Goal: Task Accomplishment & Management: Use online tool/utility

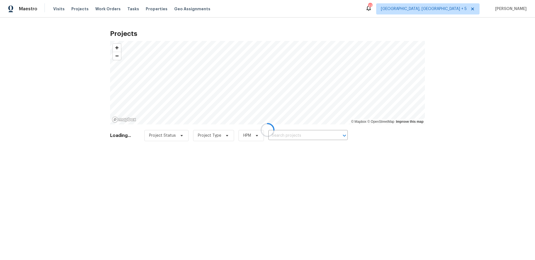
click at [282, 133] on div at bounding box center [267, 130] width 535 height 260
click at [283, 134] on div at bounding box center [267, 130] width 535 height 260
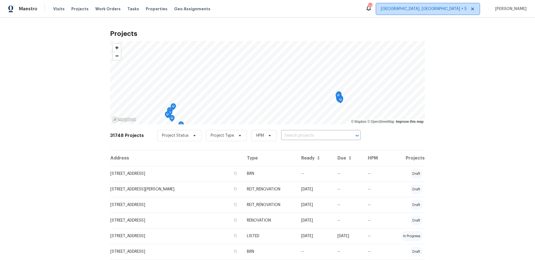
click at [443, 11] on span "[GEOGRAPHIC_DATA], [GEOGRAPHIC_DATA] + 5" at bounding box center [424, 9] width 86 height 6
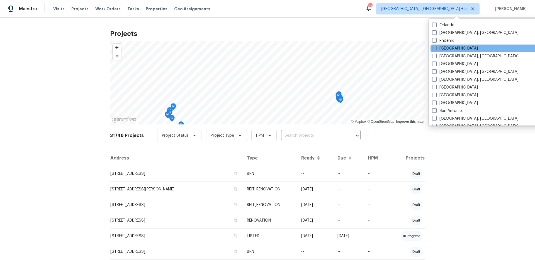
scroll to position [341, 0]
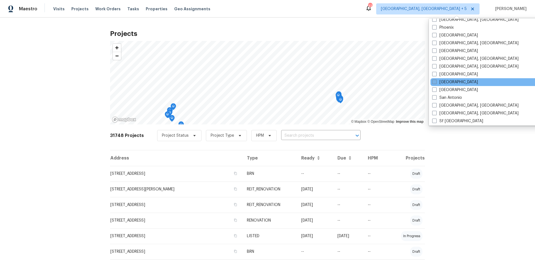
click at [434, 82] on span at bounding box center [434, 82] width 4 height 4
click at [434, 82] on input "[GEOGRAPHIC_DATA]" at bounding box center [434, 81] width 4 height 4
checkbox input "true"
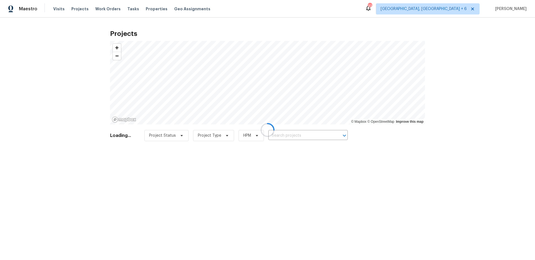
click at [309, 133] on div at bounding box center [267, 130] width 535 height 260
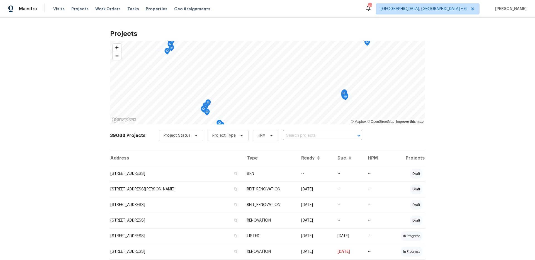
click at [309, 133] on input "text" at bounding box center [315, 136] width 64 height 9
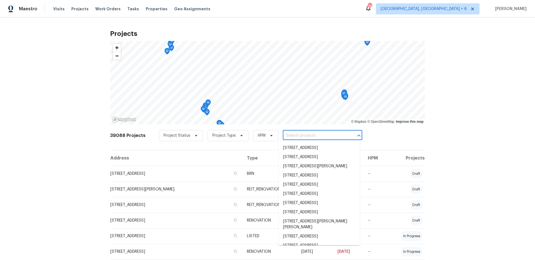
paste input "[STREET_ADDRESS]"
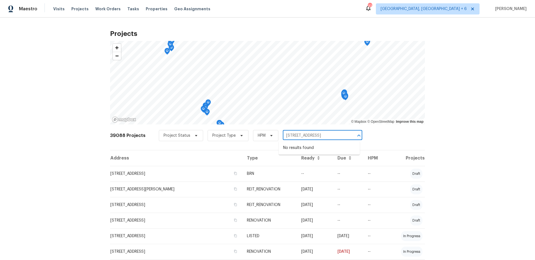
type input "[STREET_ADDRESS]"
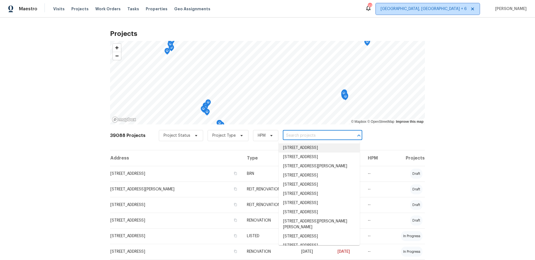
click at [464, 8] on span "[GEOGRAPHIC_DATA], [GEOGRAPHIC_DATA] + 6" at bounding box center [424, 9] width 86 height 6
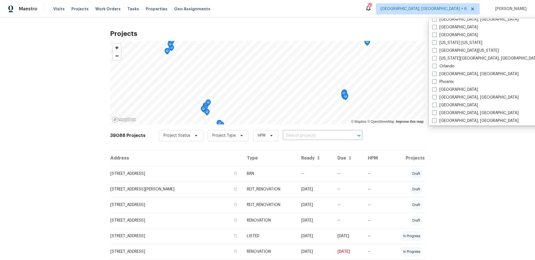
scroll to position [214, 0]
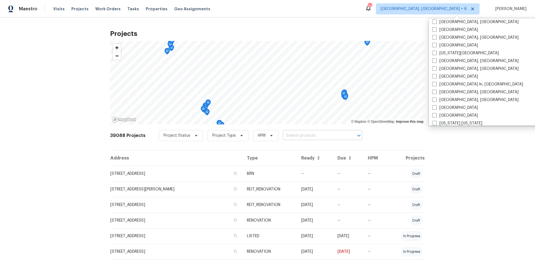
click at [340, 137] on input "text" at bounding box center [315, 136] width 64 height 9
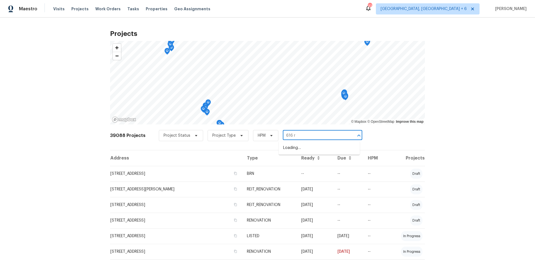
type input "616 ro"
click at [339, 162] on li "[STREET_ADDRESS]" at bounding box center [319, 157] width 81 height 9
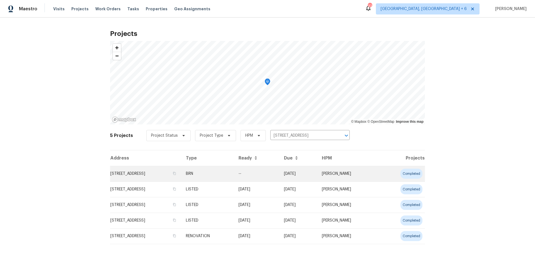
click at [138, 171] on td "[STREET_ADDRESS]" at bounding box center [145, 174] width 71 height 16
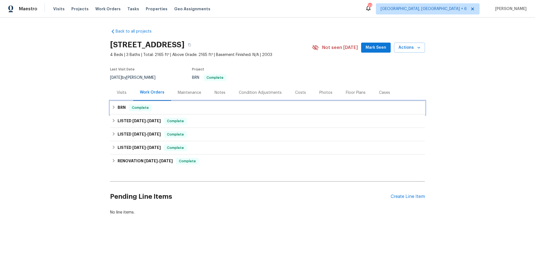
click at [115, 108] on icon at bounding box center [114, 107] width 4 height 4
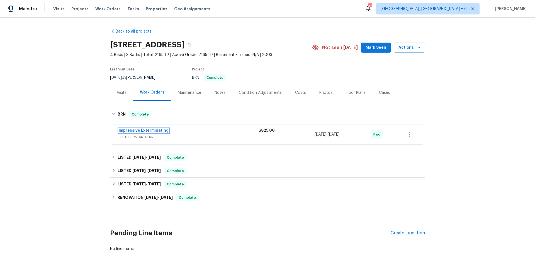
click at [133, 130] on link "Impressive Exterminating" at bounding box center [144, 131] width 50 height 4
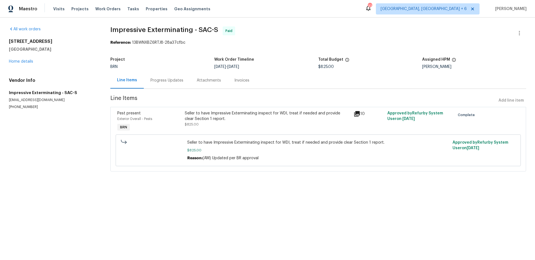
click at [238, 80] on div "Invoices" at bounding box center [241, 81] width 15 height 6
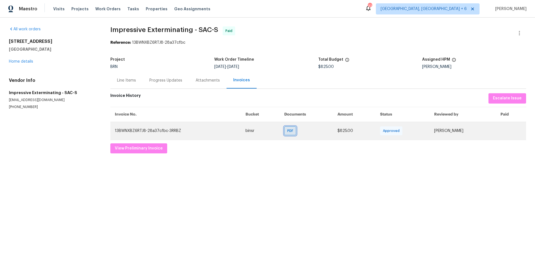
click at [287, 133] on span "PDF" at bounding box center [291, 131] width 8 height 6
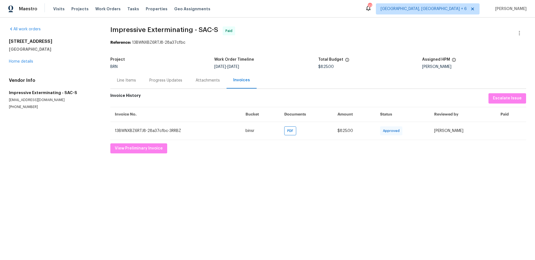
click at [167, 84] on div "Progress Updates" at bounding box center [166, 80] width 46 height 16
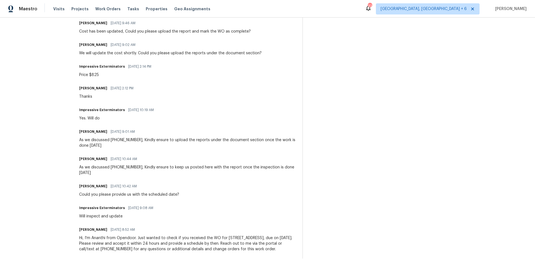
scroll to position [208, 0]
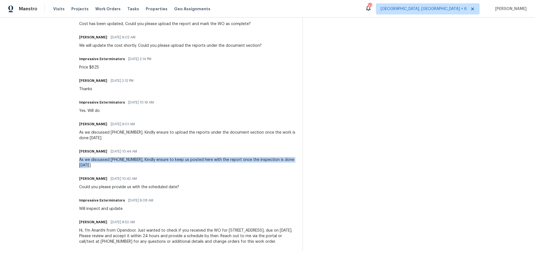
drag, startPoint x: 95, startPoint y: 167, endPoint x: 74, endPoint y: 157, distance: 22.4
click at [74, 157] on div "All work orders [STREET_ADDRESS] Home details Vendor Info Impressive Exterminat…" at bounding box center [267, 34] width 535 height 451
copy div "As we discussed [PHONE_NUMBER], Kindly ensure to keep us posted here with the r…"
